Goal: Information Seeking & Learning: Learn about a topic

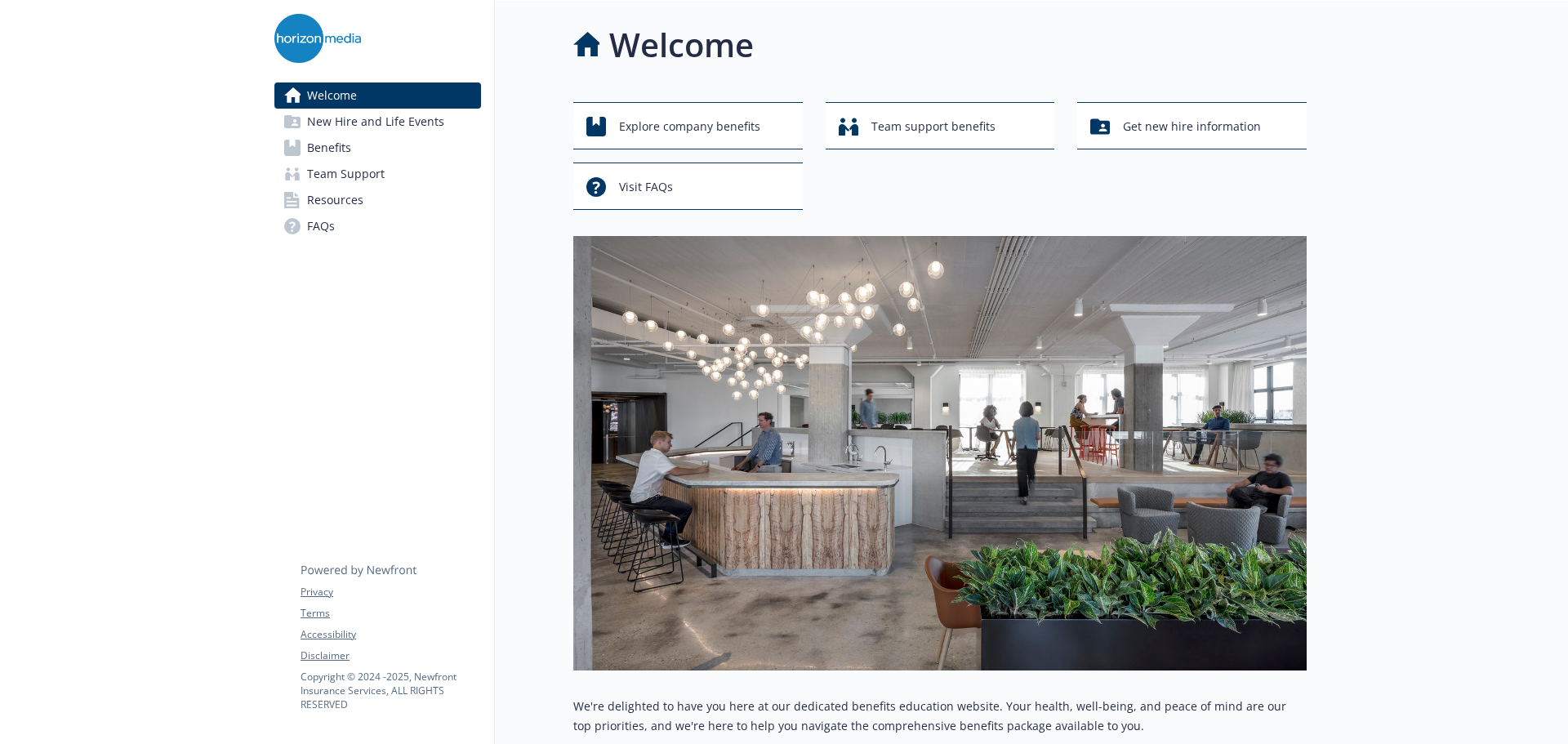
click at [385, 148] on link "Benefits" at bounding box center [377, 147] width 207 height 26
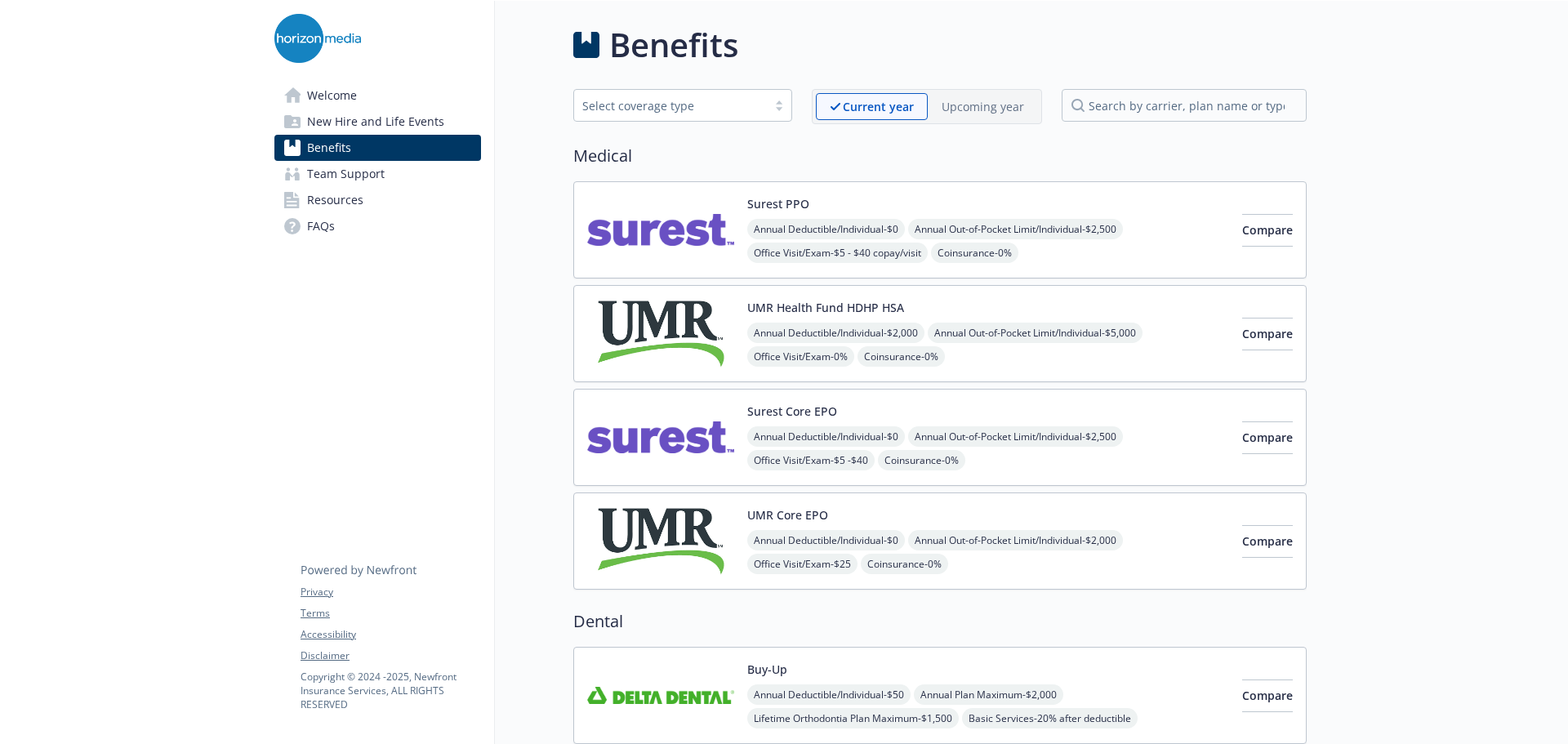
click at [343, 91] on span "Welcome" at bounding box center [332, 95] width 50 height 26
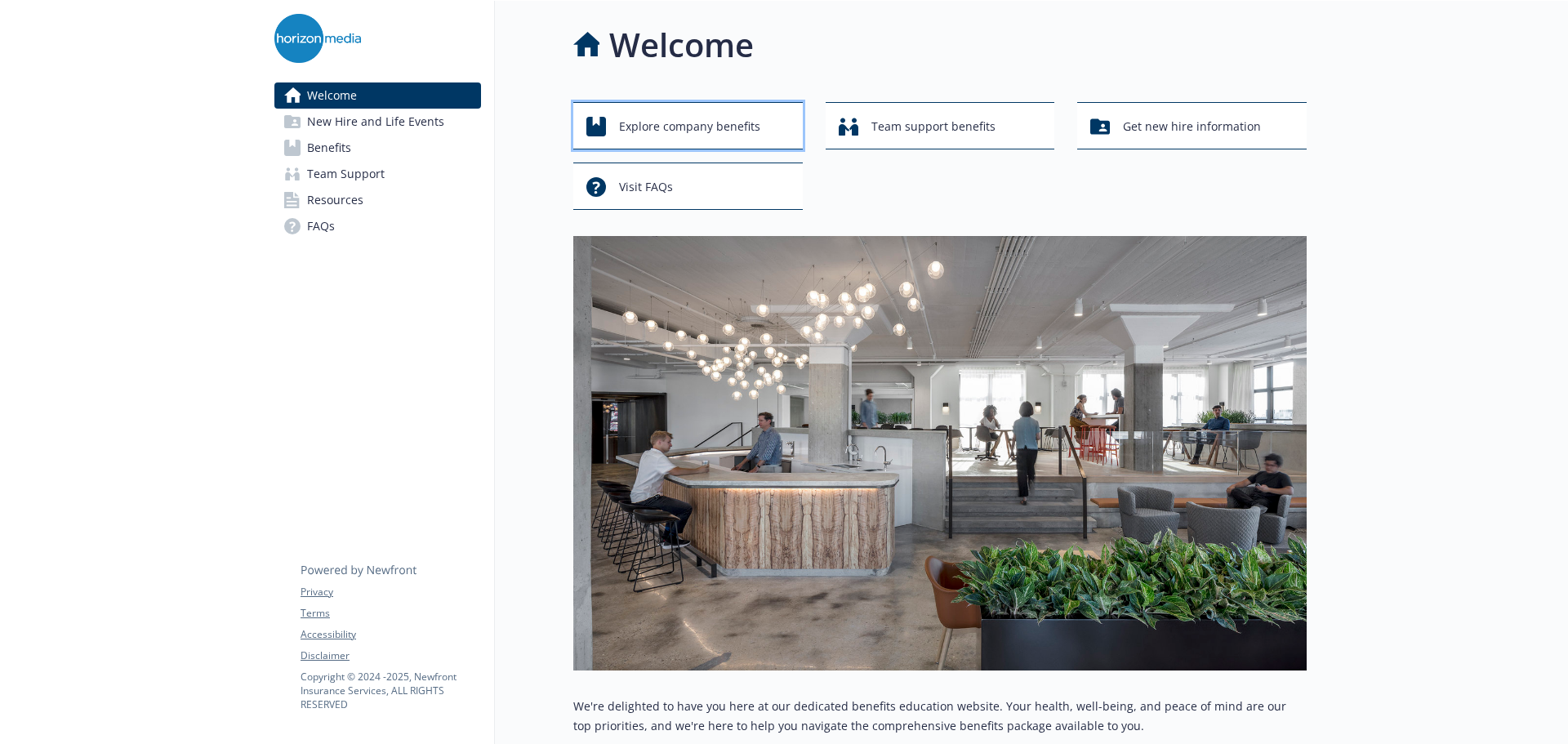
click at [698, 132] on span "Explore company benefits" at bounding box center [689, 126] width 141 height 31
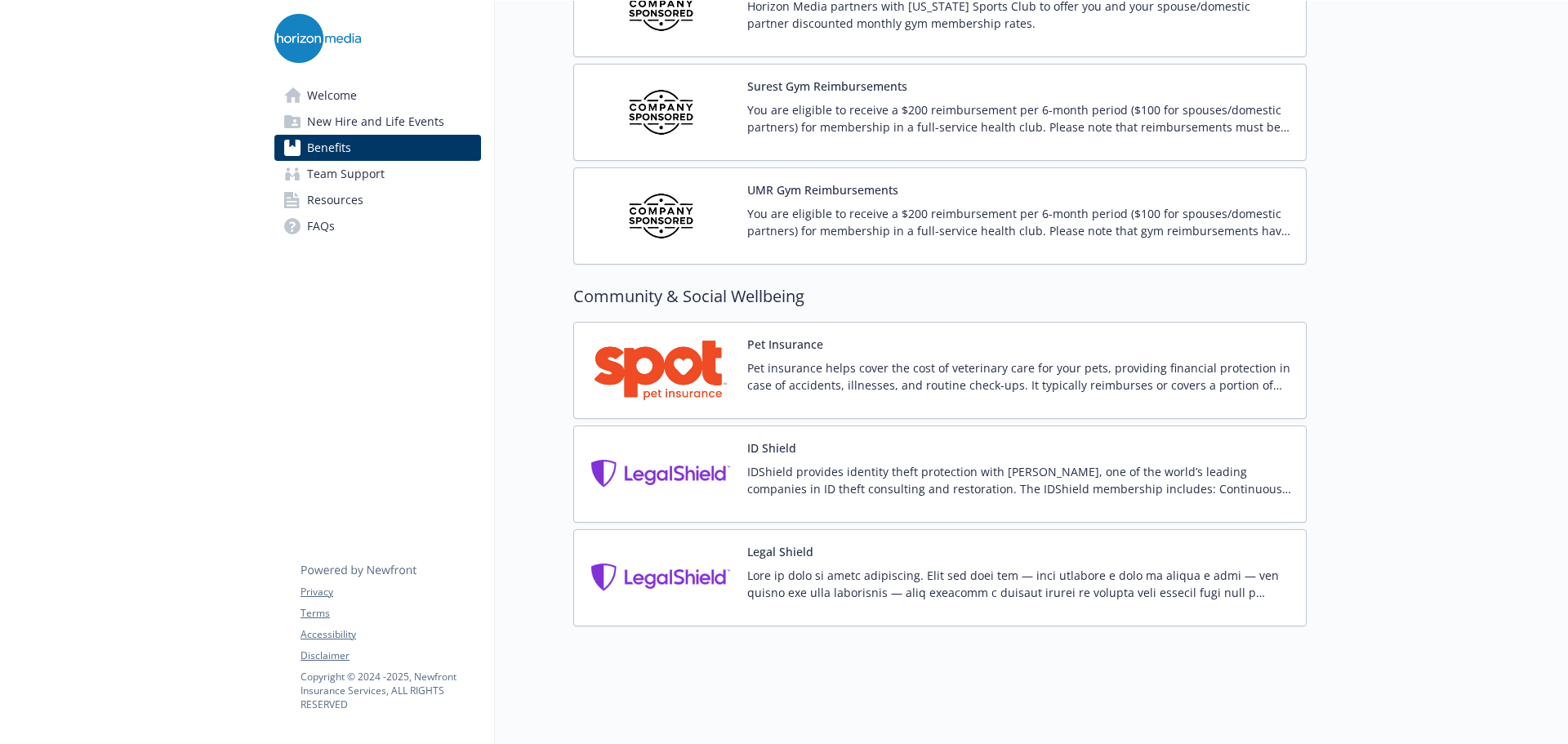
scroll to position [4111, 0]
click at [370, 211] on link "Resources" at bounding box center [377, 200] width 207 height 26
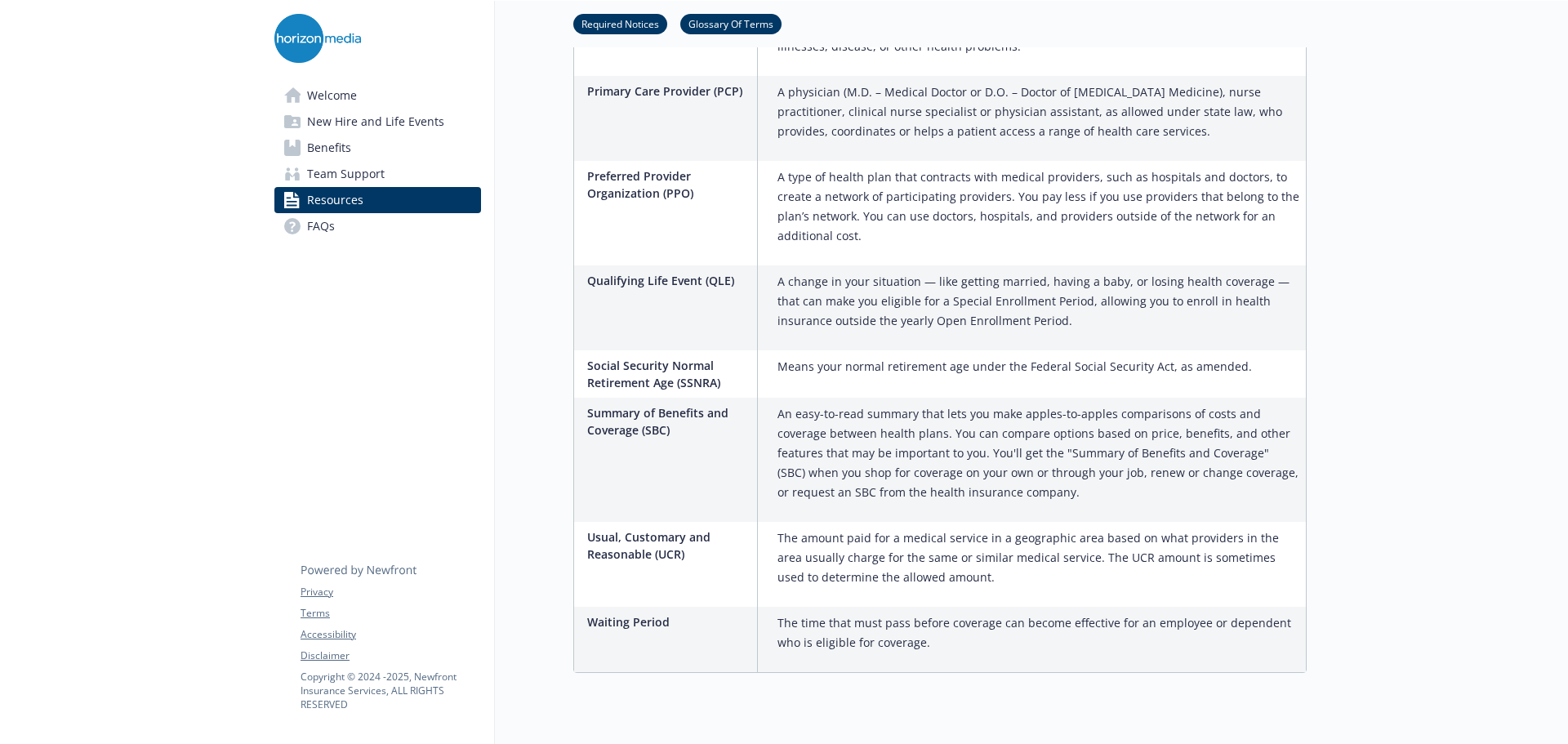
click at [366, 222] on link "FAQs" at bounding box center [377, 226] width 207 height 26
